Goal: Task Accomplishment & Management: Use online tool/utility

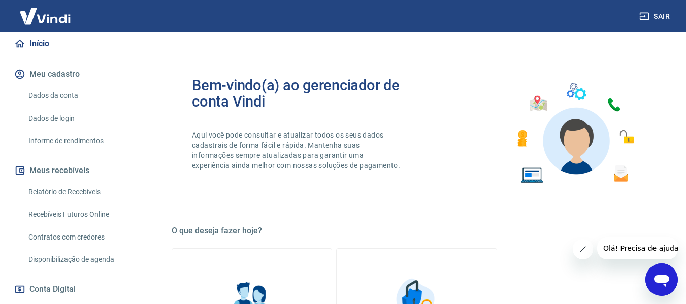
scroll to position [94, 0]
click at [60, 216] on link "Recebíveis Futuros Online" at bounding box center [81, 215] width 115 height 21
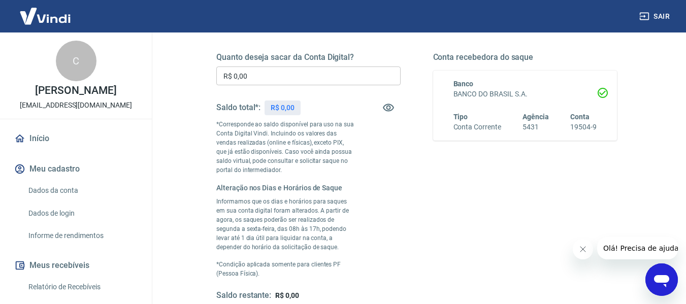
scroll to position [51, 0]
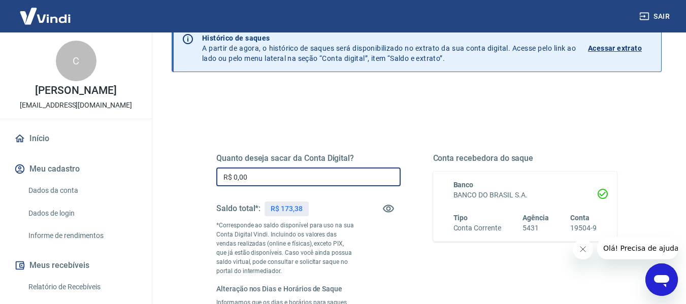
click at [291, 179] on input "R$ 0,00" at bounding box center [308, 177] width 184 height 19
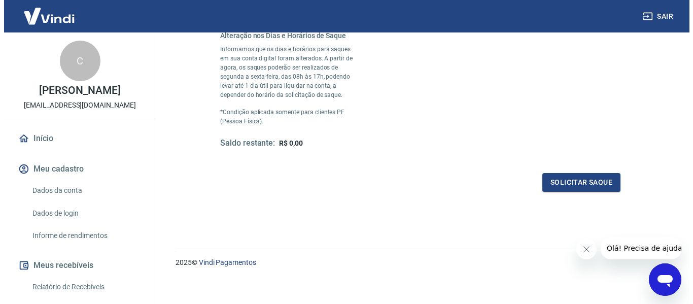
scroll to position [305, 0]
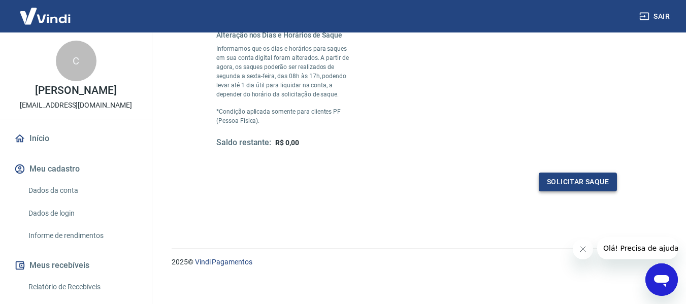
type input "R$ 173,38"
click at [566, 184] on button "Solicitar saque" at bounding box center [578, 182] width 78 height 19
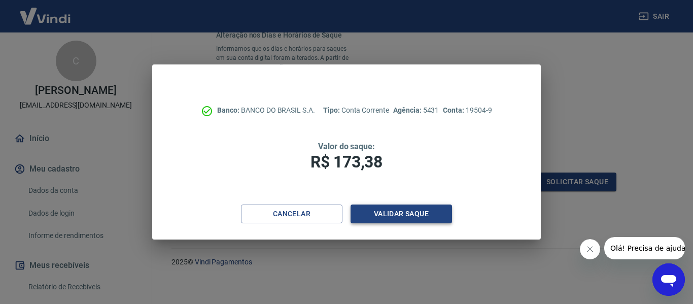
click at [403, 216] on button "Validar saque" at bounding box center [402, 214] width 102 height 19
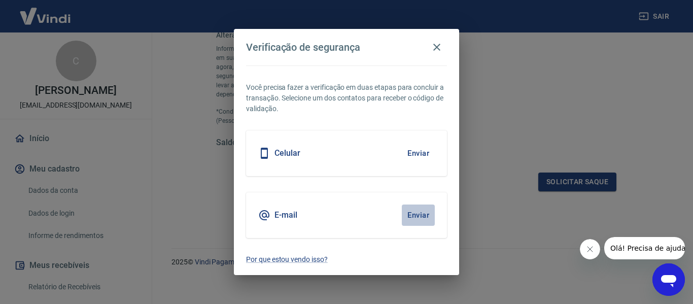
click at [420, 216] on button "Enviar" at bounding box center [418, 215] width 33 height 21
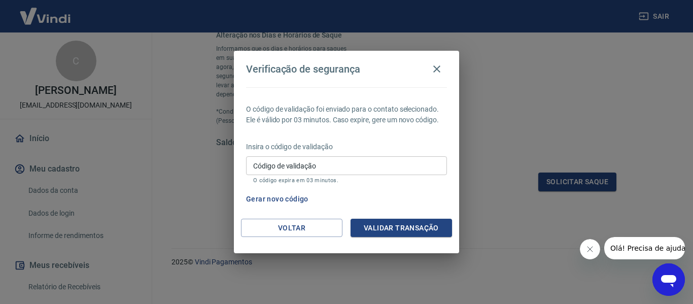
click at [263, 171] on input "Código de validação" at bounding box center [346, 165] width 201 height 19
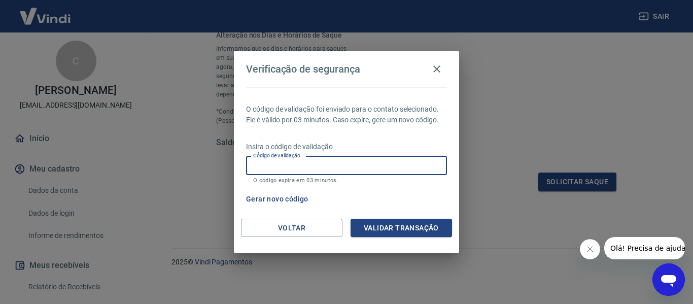
paste input "412506"
type input "412506"
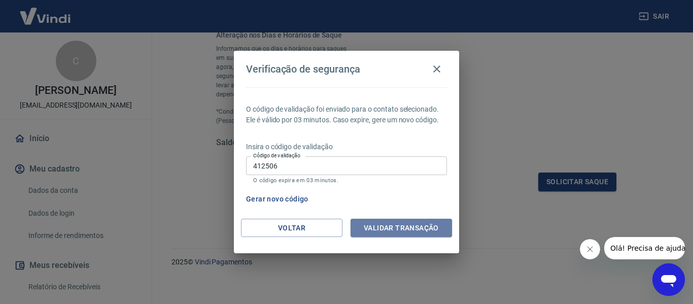
click at [399, 231] on button "Validar transação" at bounding box center [402, 228] width 102 height 19
